Goal: Transaction & Acquisition: Purchase product/service

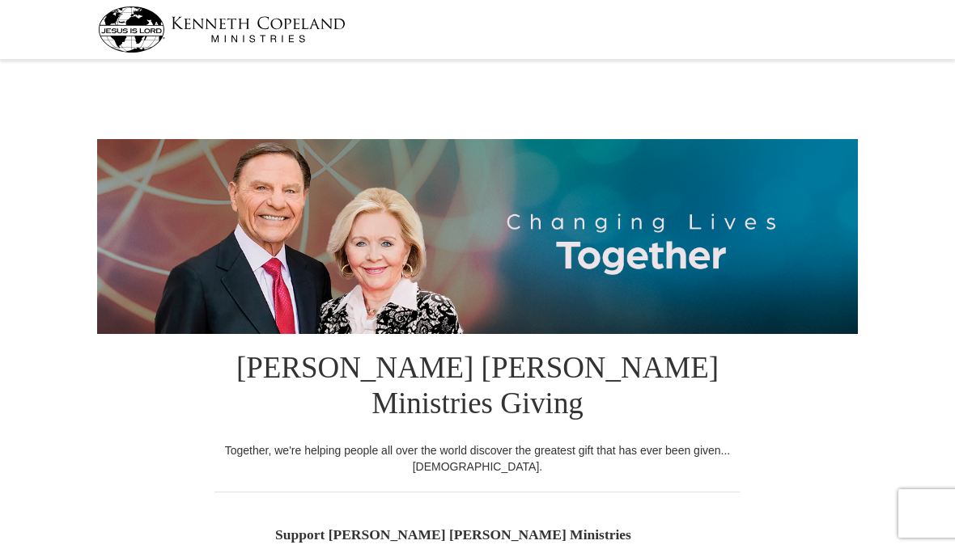
select select "GA"
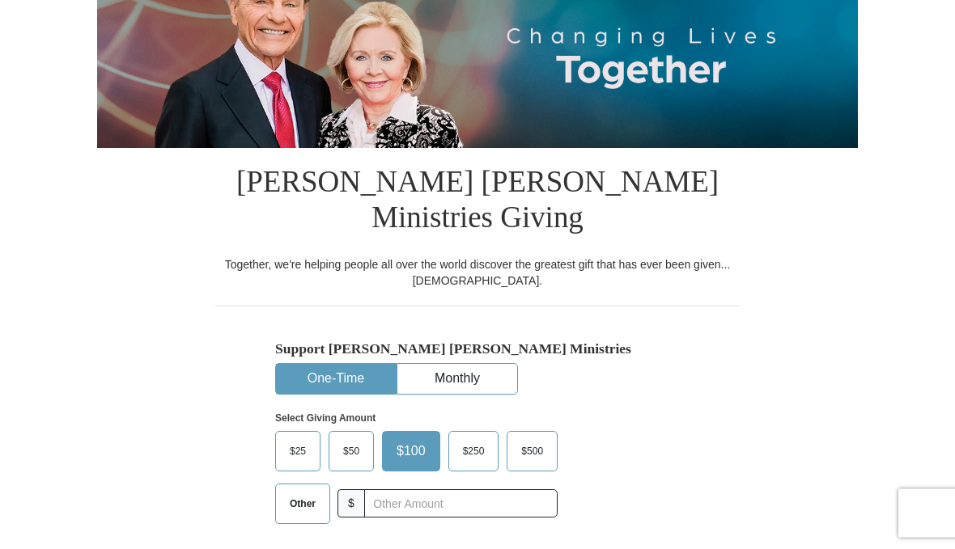
scroll to position [187, 0]
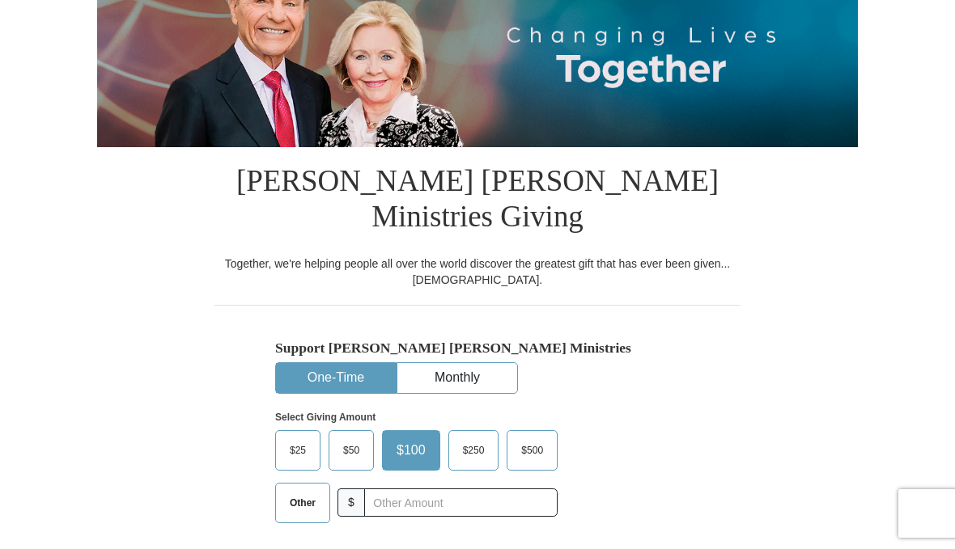
click at [358, 363] on button "One-Time" at bounding box center [336, 378] width 120 height 30
click at [425, 489] on input "text" at bounding box center [460, 503] width 193 height 28
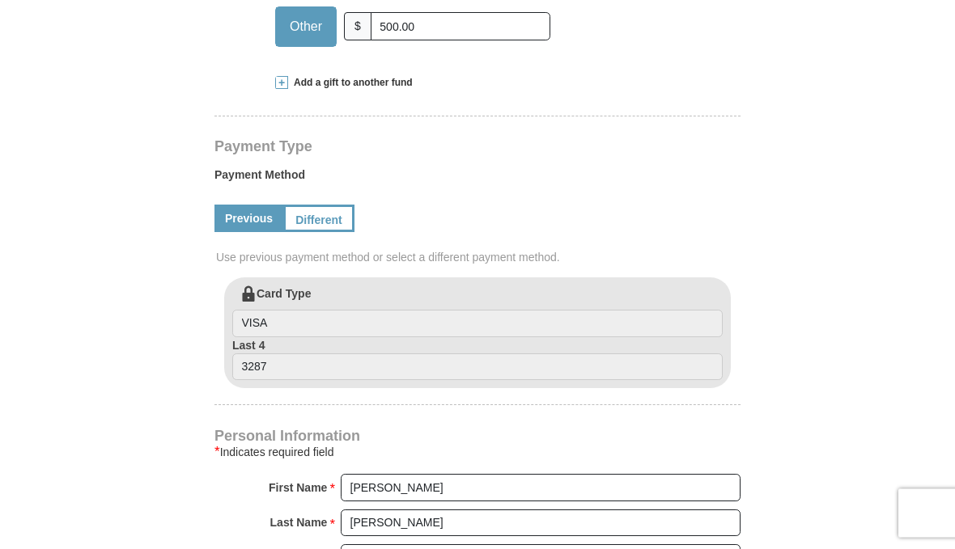
scroll to position [663, 0]
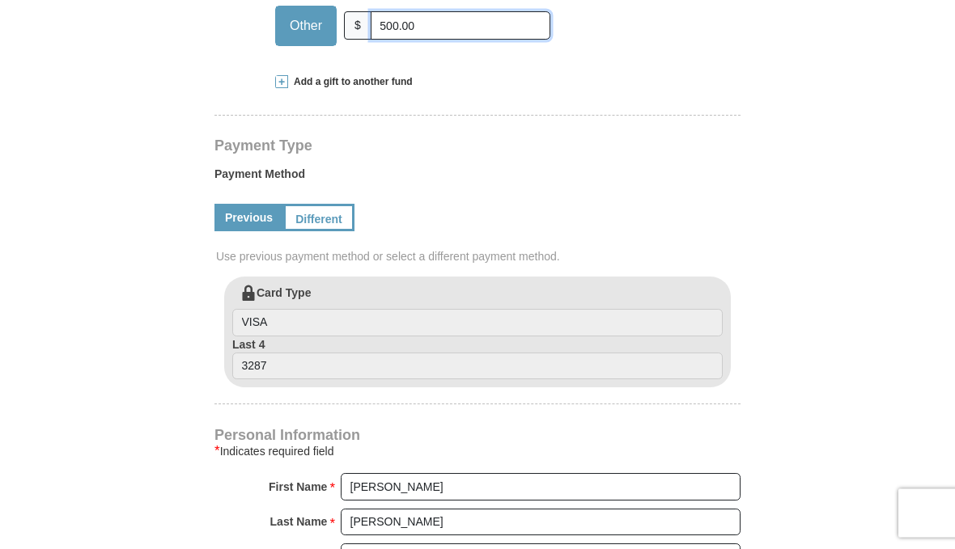
type input "500.00"
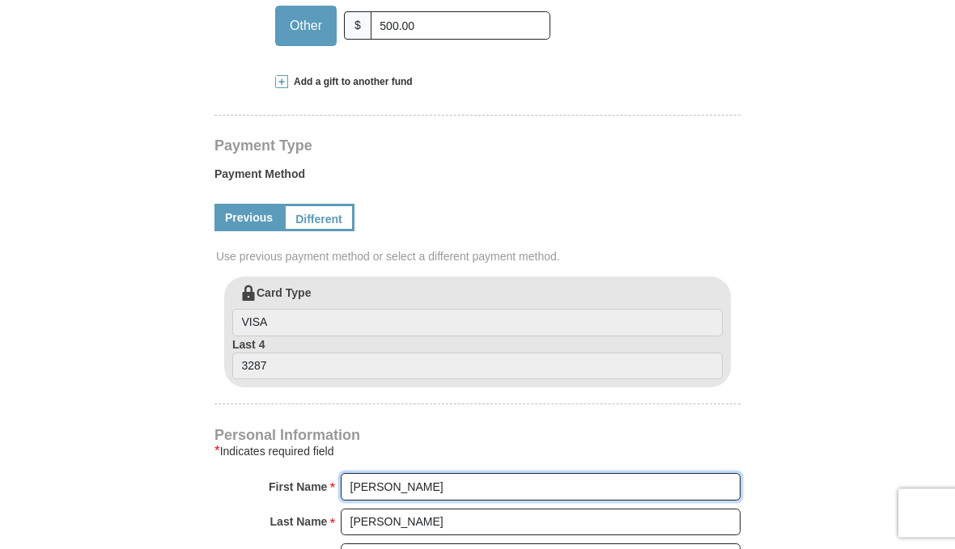
click at [424, 474] on input "[PERSON_NAME]" at bounding box center [541, 488] width 400 height 28
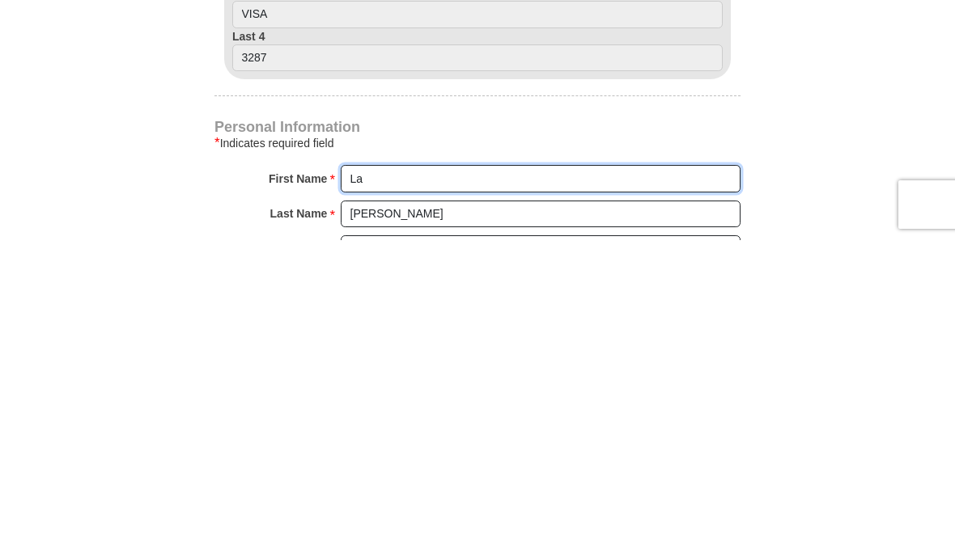
type input "L"
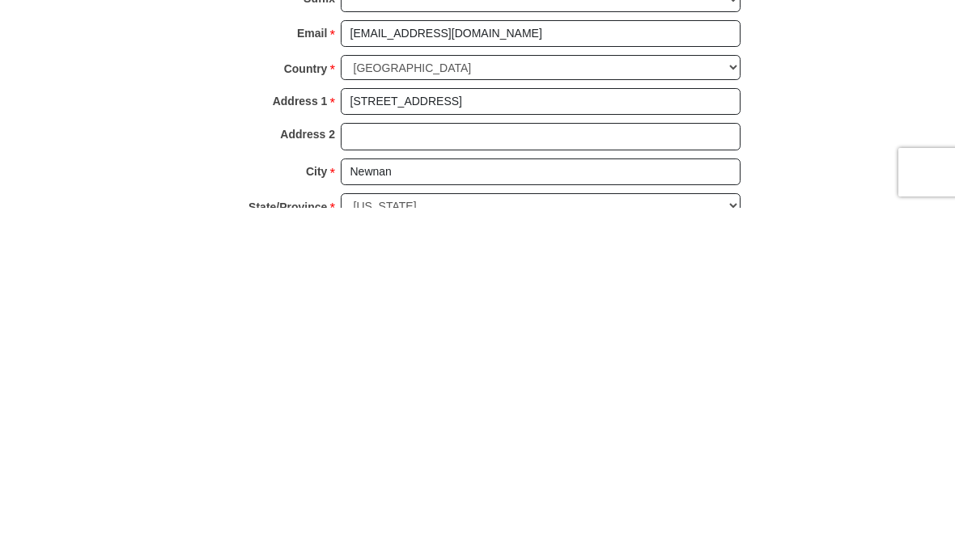
scroll to position [880, 0]
type input "[PERSON_NAME]"
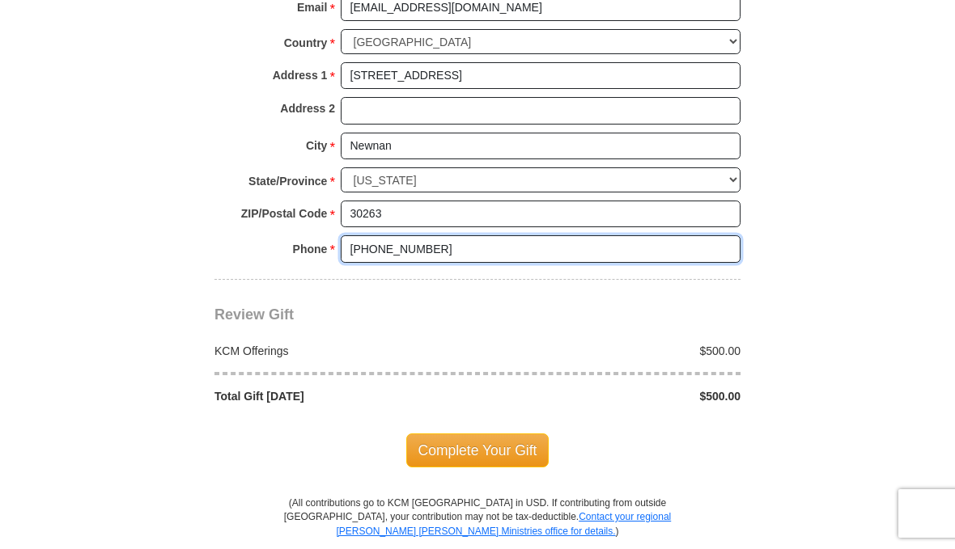
scroll to position [1246, 0]
type input "[PHONE_NUMBER]"
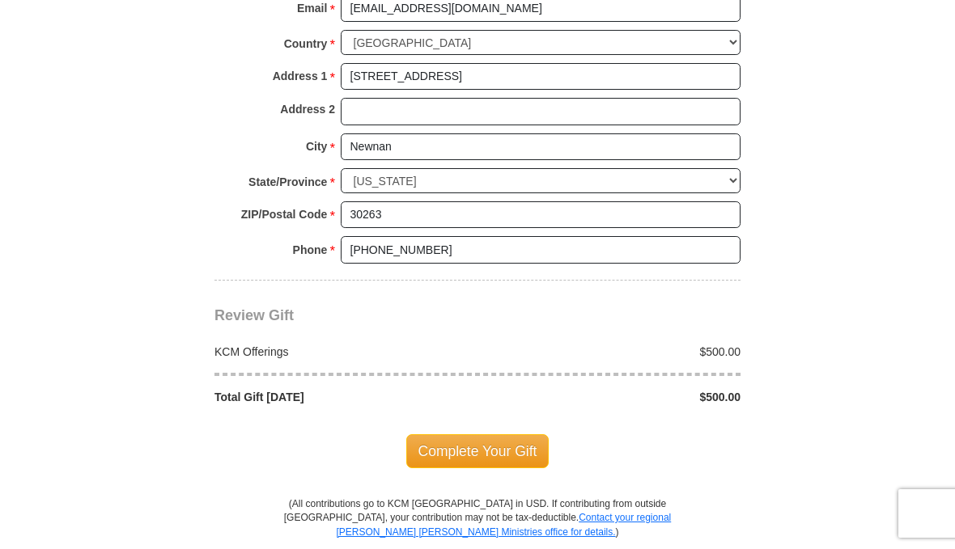
click at [510, 434] on span "Complete Your Gift" at bounding box center [477, 451] width 143 height 34
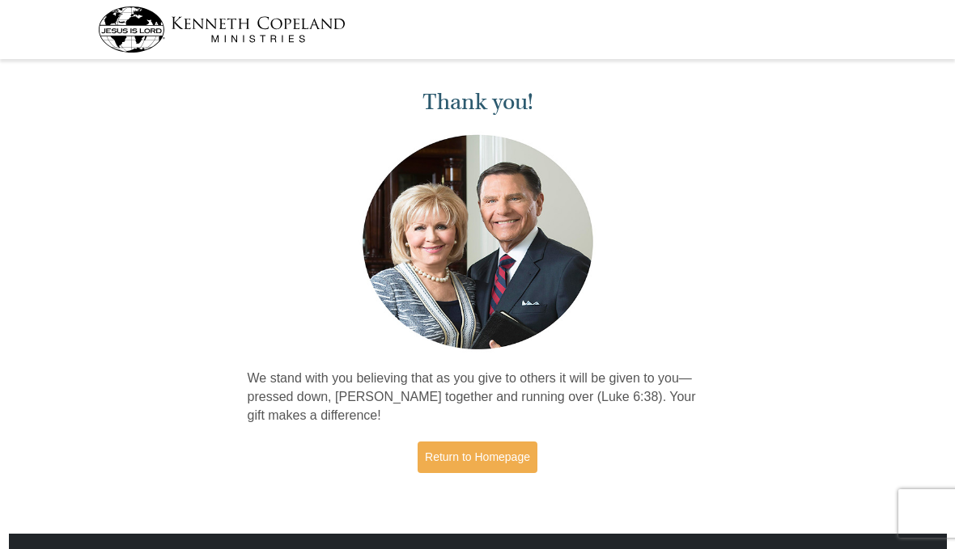
click at [489, 456] on link "Return to Homepage" at bounding box center [477, 458] width 120 height 32
